Goal: Transaction & Acquisition: Obtain resource

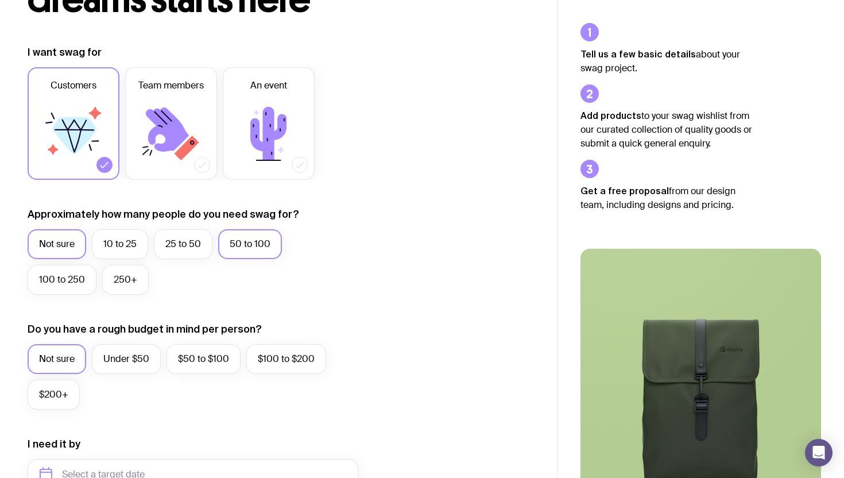
click at [255, 244] on label "50 to 100" at bounding box center [250, 244] width 64 height 30
click at [0, 0] on input "50 to 100" at bounding box center [0, 0] width 0 height 0
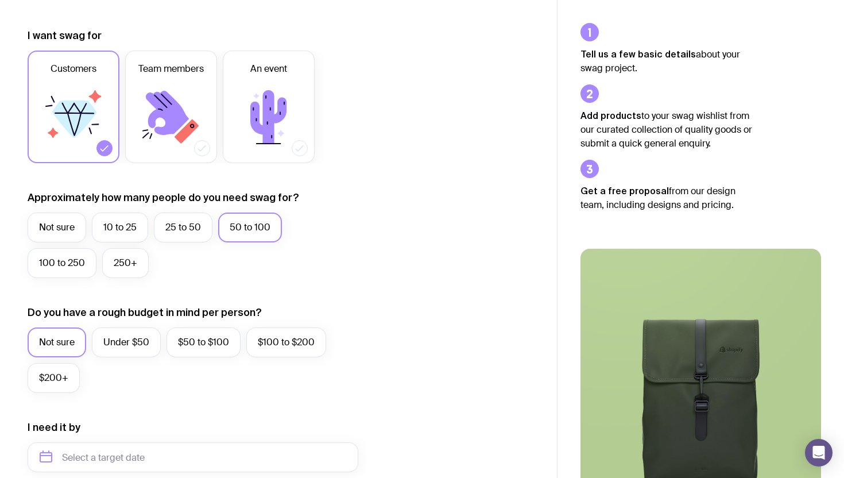
scroll to position [148, 0]
click at [288, 139] on icon at bounding box center [268, 116] width 69 height 69
click at [0, 0] on input "An event" at bounding box center [0, 0] width 0 height 0
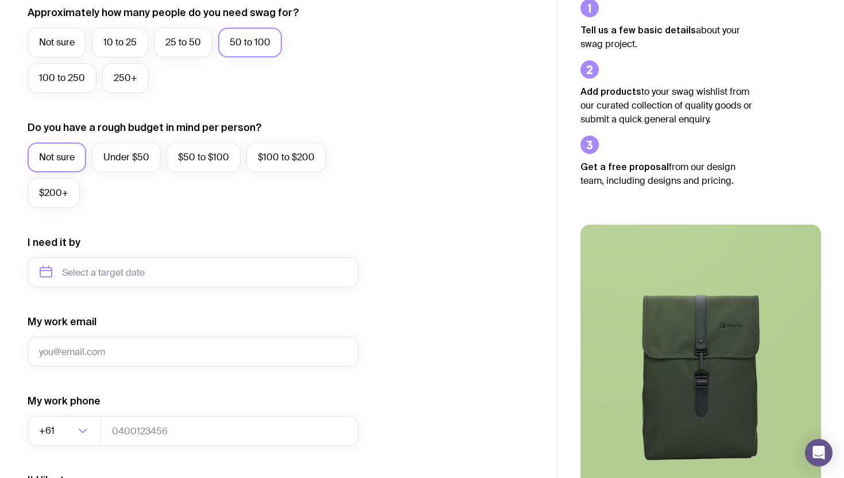
scroll to position [339, 0]
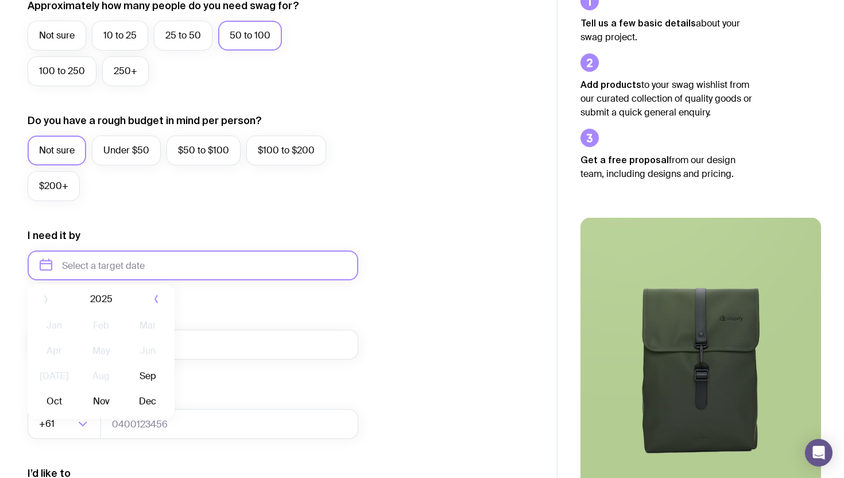
click at [189, 269] on input "text" at bounding box center [193, 265] width 331 height 30
click at [75, 395] on button "Sep" at bounding box center [54, 406] width 42 height 23
type input "[DATE]"
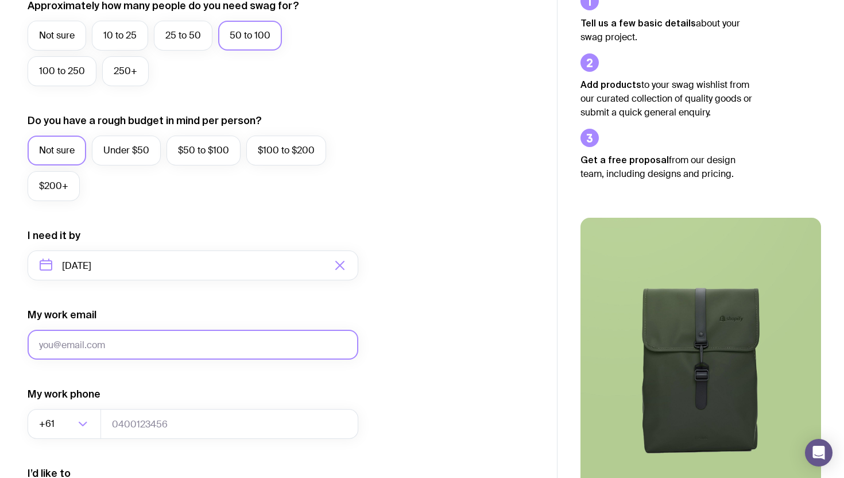
click at [152, 349] on input "My work email" at bounding box center [193, 344] width 331 height 30
type input "[EMAIL_ADDRESS][PERSON_NAME][DOMAIN_NAME]"
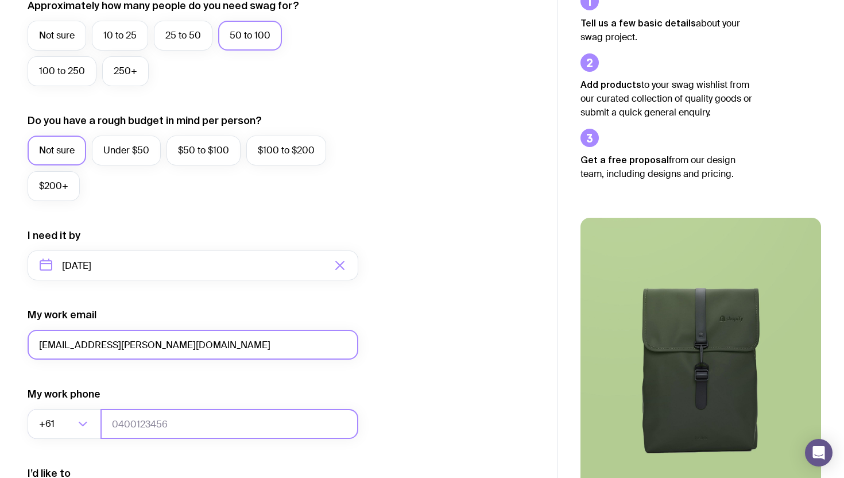
type input "3104933409"
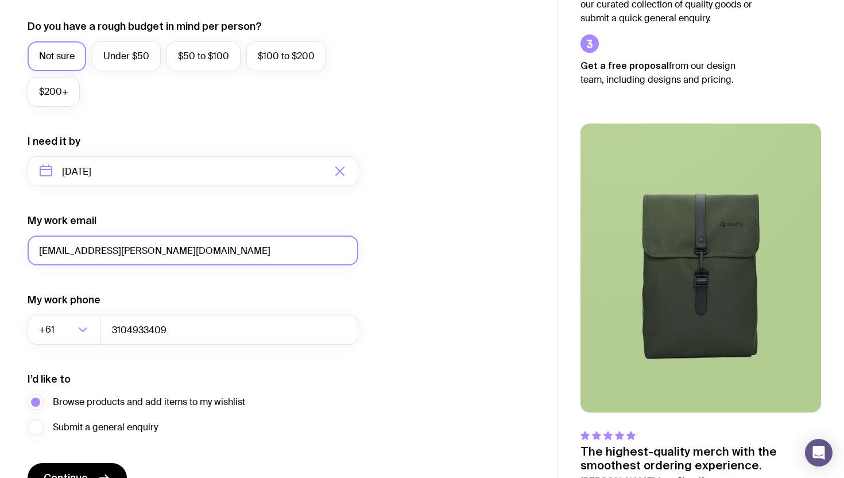
scroll to position [435, 0]
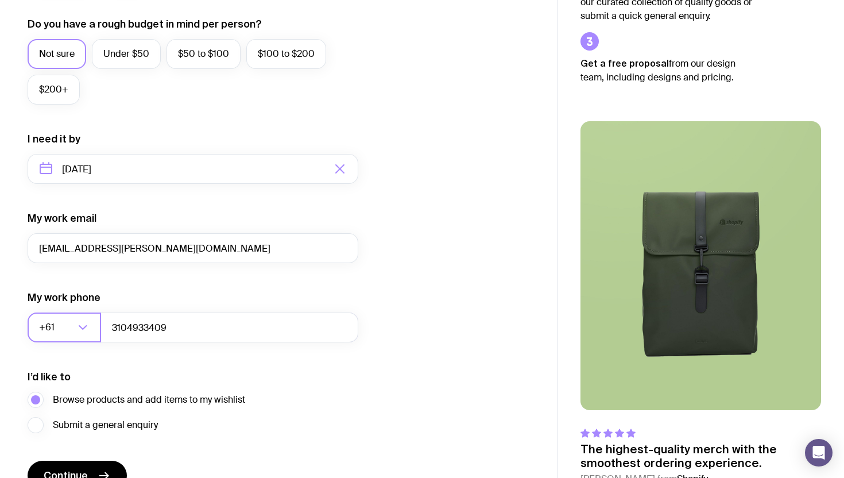
click at [82, 332] on icon "Search for option" at bounding box center [83, 327] width 14 height 14
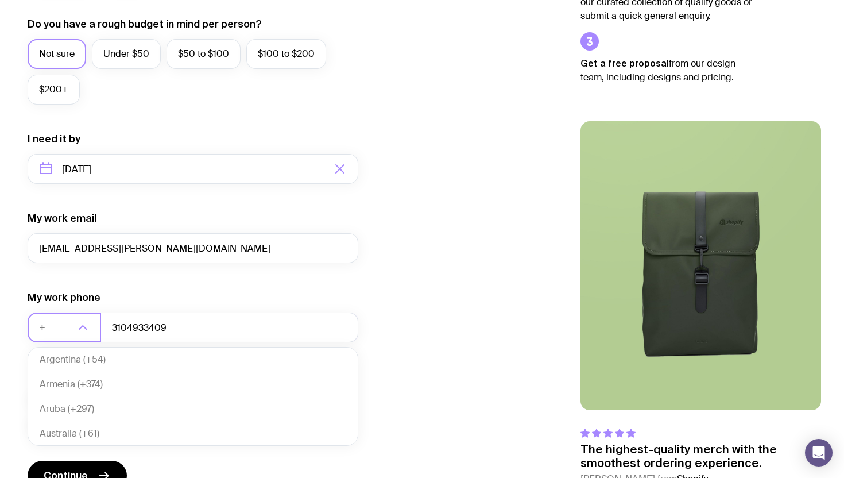
scroll to position [3, 0]
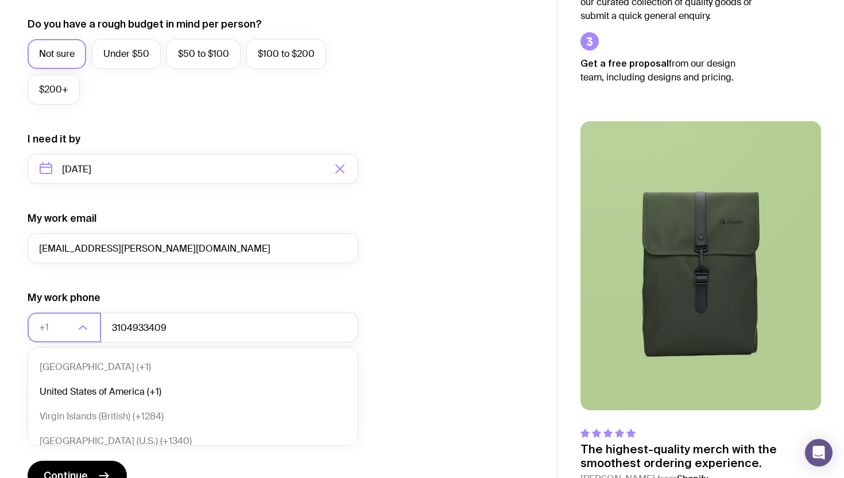
click at [108, 392] on li "United States of America (+1)" at bounding box center [192, 391] width 329 height 25
type input "+1"
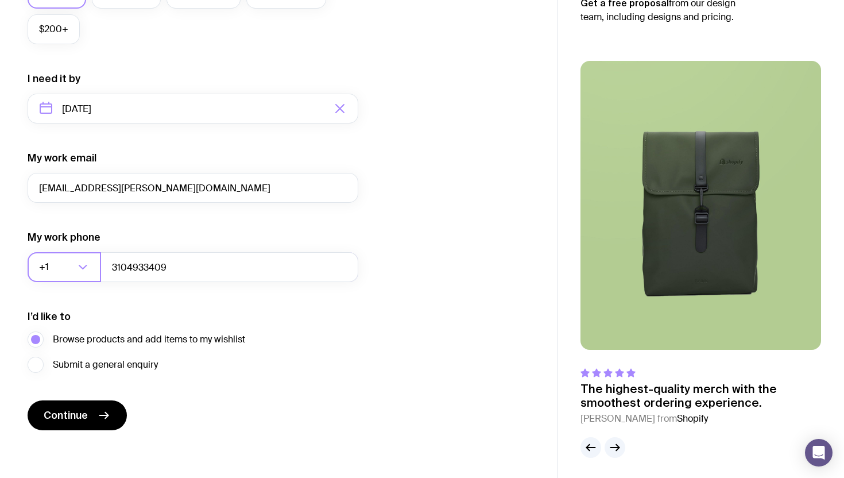
scroll to position [498, 0]
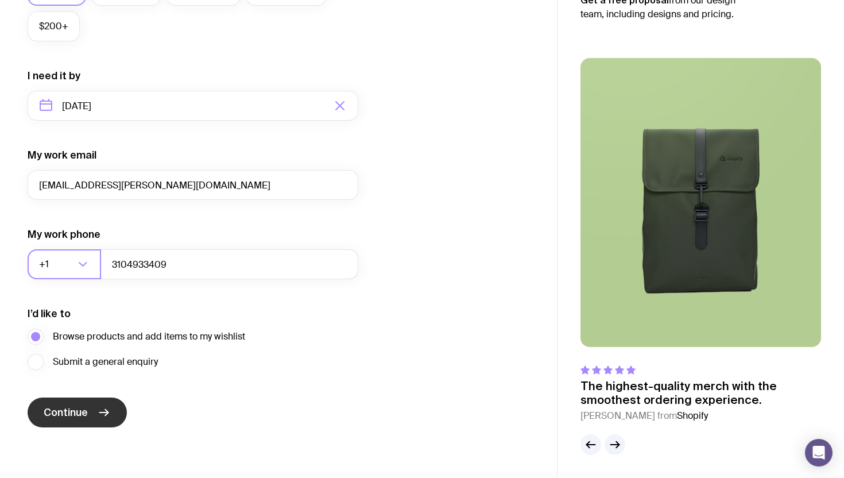
click at [89, 411] on button "Continue" at bounding box center [77, 412] width 99 height 30
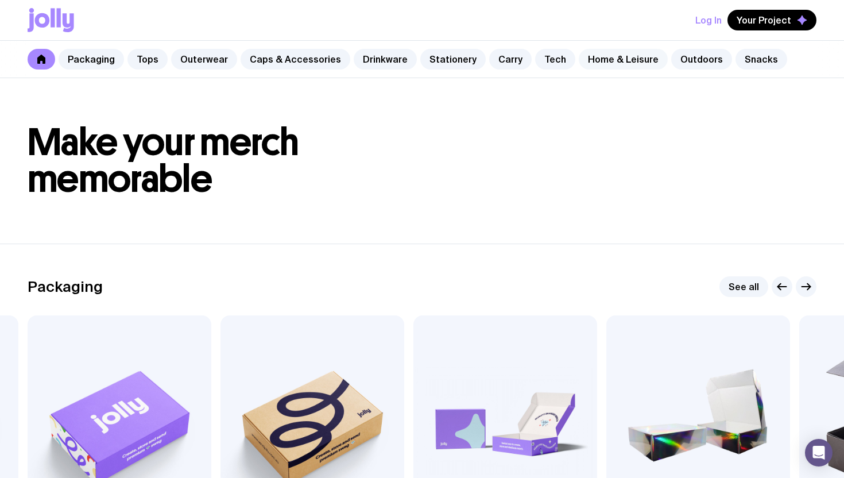
click at [633, 59] on link "Home & Leisure" at bounding box center [623, 59] width 89 height 21
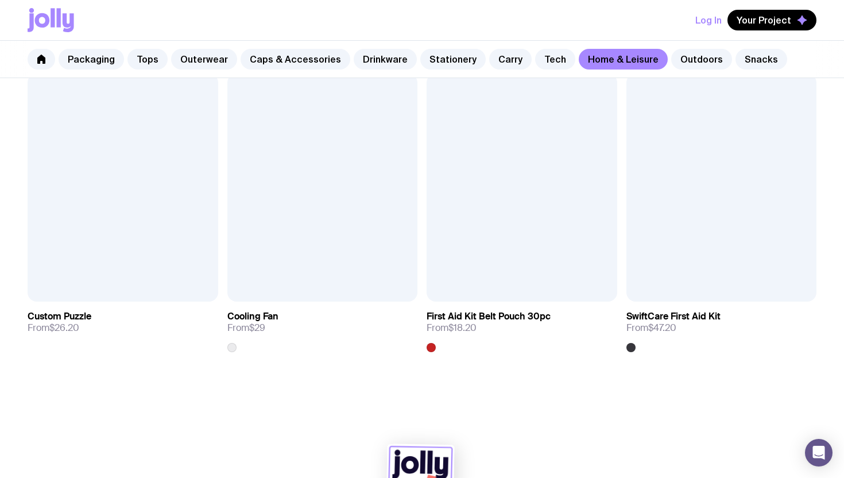
scroll to position [2504, 0]
